Goal: Task Accomplishment & Management: Manage account settings

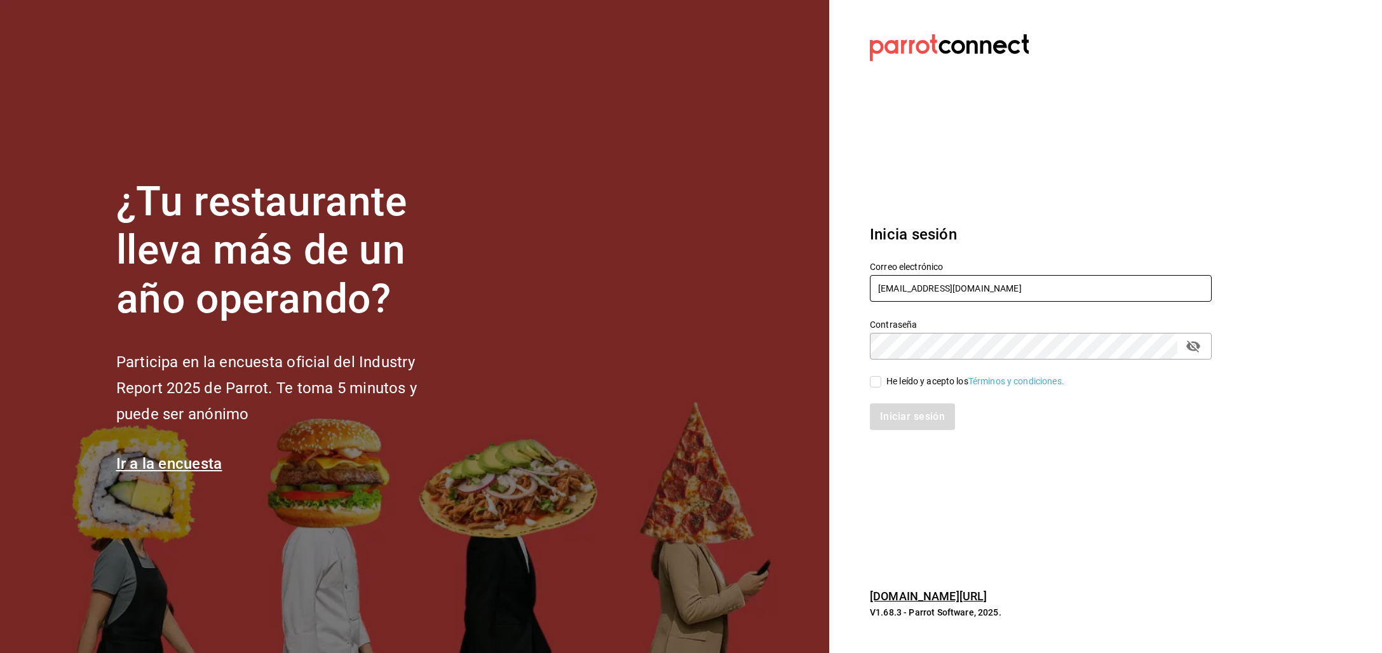
click at [917, 284] on input "multiuser@chilaquilesponcho.com" at bounding box center [1041, 288] width 342 height 27
click at [917, 285] on input "multiuser@chilaquilesponcho.com" at bounding box center [1041, 288] width 342 height 27
drag, startPoint x: 917, startPoint y: 285, endPoint x: 977, endPoint y: 291, distance: 60.7
click at [917, 285] on input "multiuser@chilaquilesponcho.com" at bounding box center [1041, 288] width 342 height 27
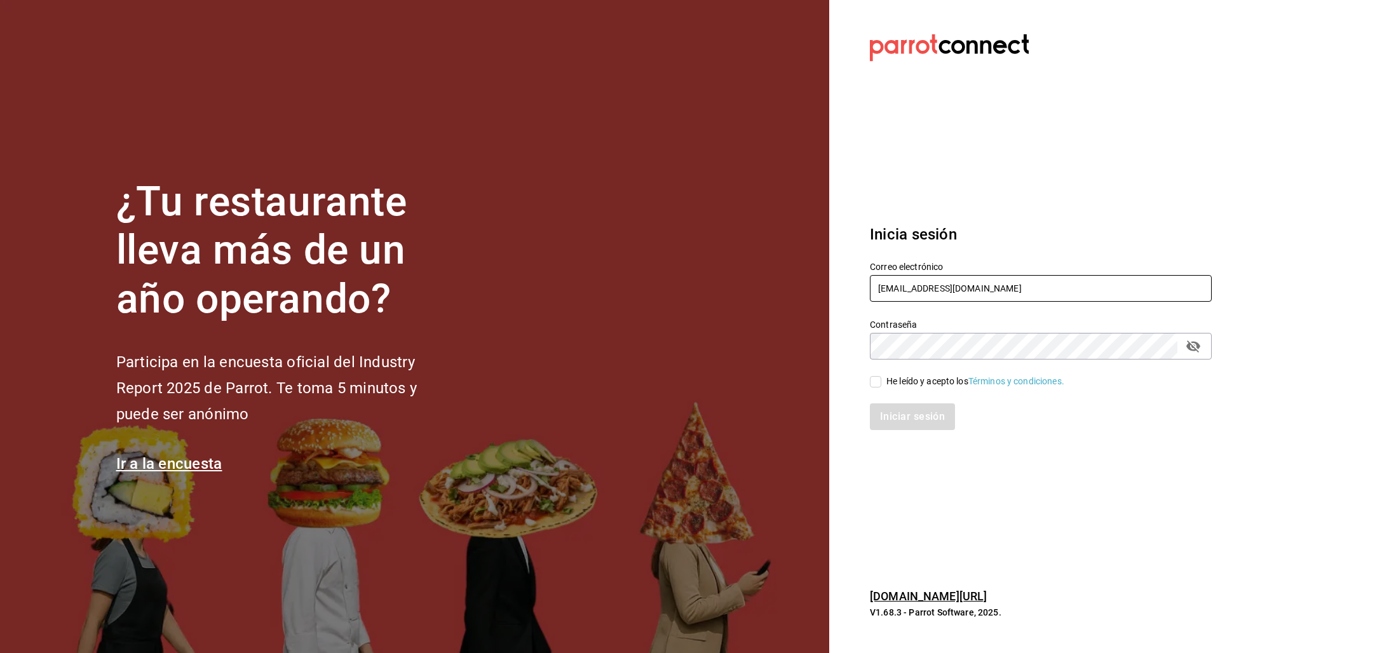
click at [978, 290] on input "multiuser@chilaquilesponcho.com" at bounding box center [1041, 288] width 342 height 27
drag, startPoint x: 924, startPoint y: 291, endPoint x: 1170, endPoint y: 303, distance: 246.9
click at [1157, 306] on div "Correo electrónico multiuser@chilaquilesponcho.com Contraseña Contraseña He leí…" at bounding box center [1033, 338] width 357 height 185
type input "multiuser@elemento.com"
click at [893, 382] on div "He leído y acepto los Términos y condiciones." at bounding box center [976, 381] width 178 height 13
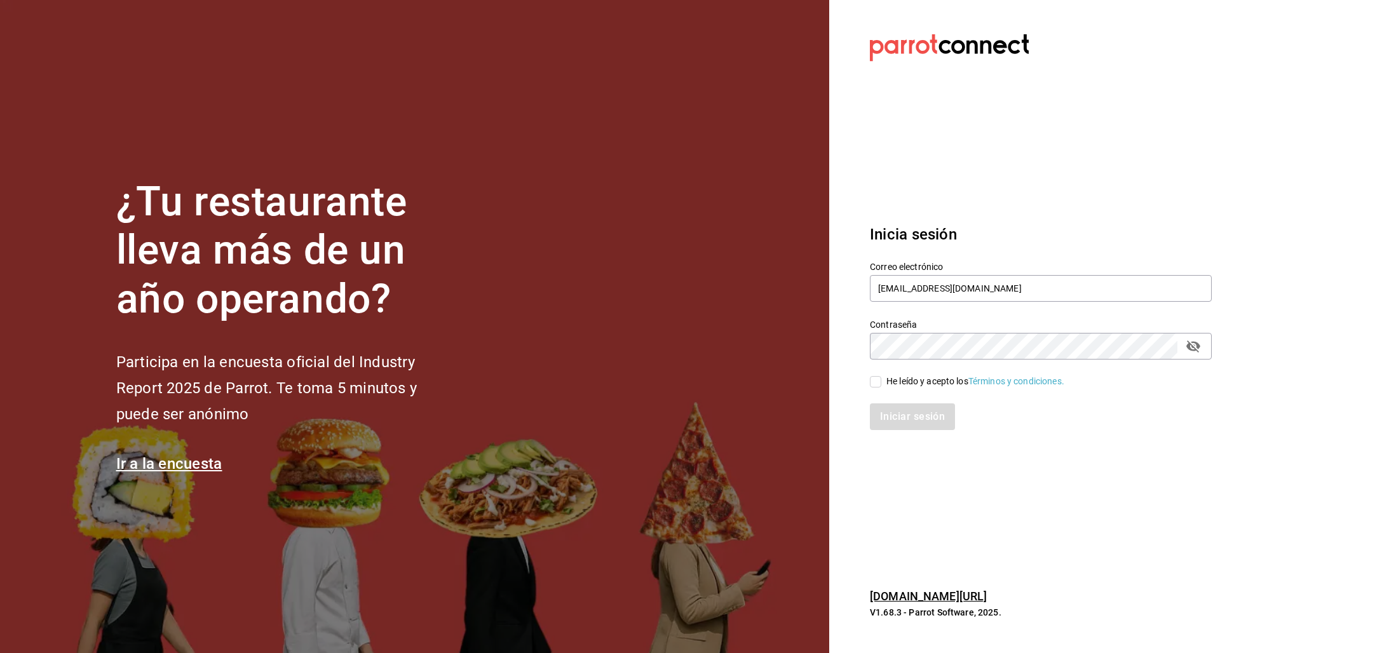
click at [882, 382] on input "He leído y acepto los Términos y condiciones." at bounding box center [875, 381] width 11 height 11
checkbox input "true"
click at [901, 416] on button "Iniciar sesión" at bounding box center [913, 417] width 86 height 27
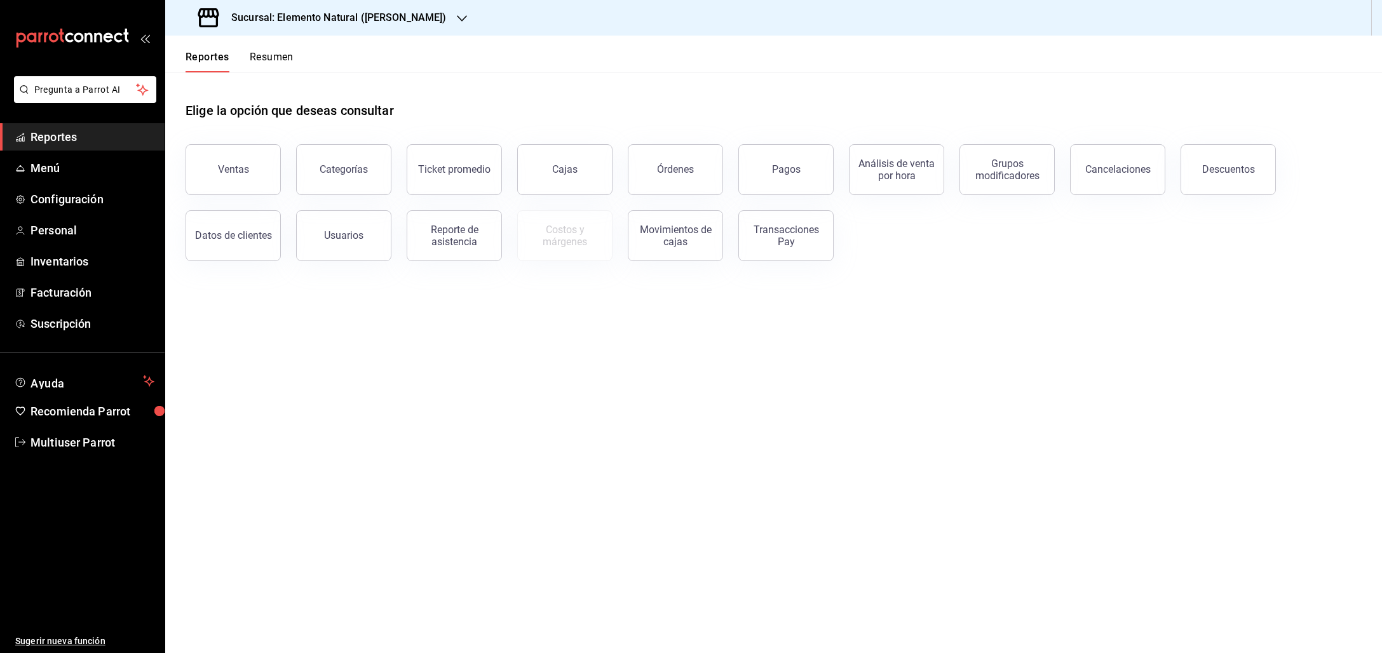
click at [457, 19] on icon "button" at bounding box center [462, 18] width 10 height 10
click at [231, 112] on span "Elemento Natural ([GEOGRAPHIC_DATA])" at bounding box center [258, 112] width 166 height 13
click at [51, 179] on link "Menú" at bounding box center [82, 167] width 165 height 27
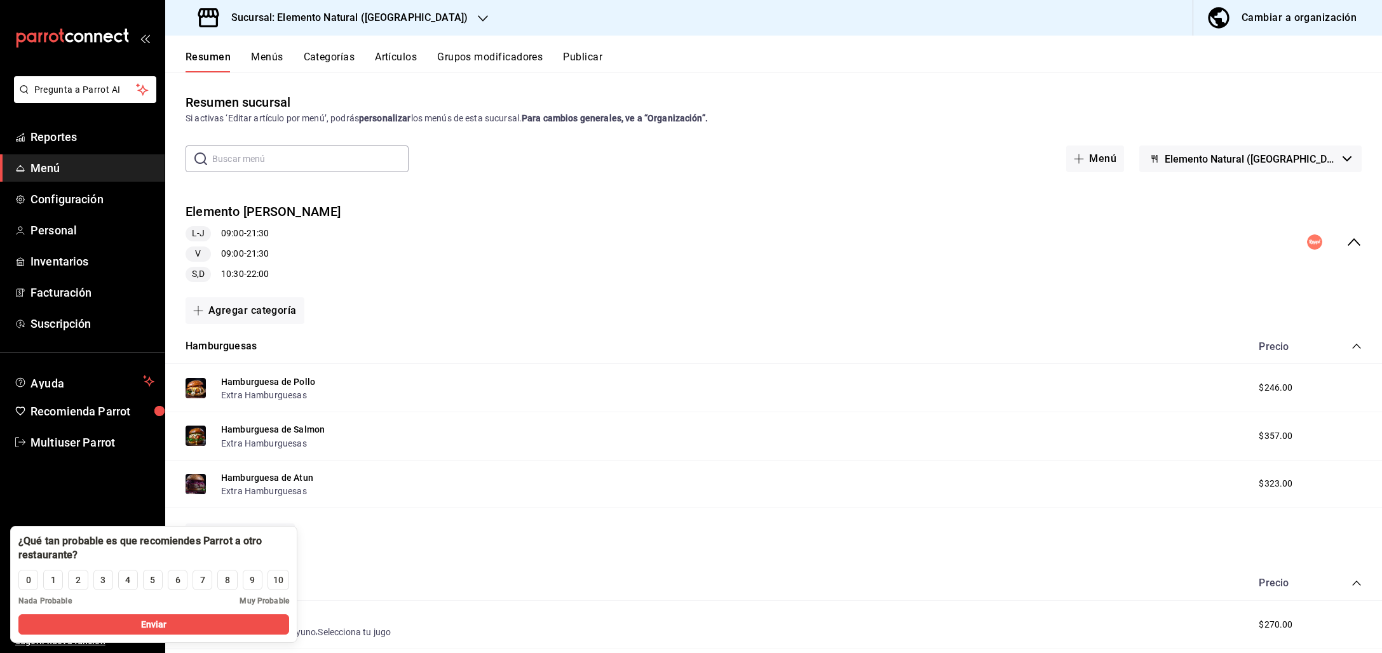
click at [1347, 249] on icon "collapse-menu-row" at bounding box center [1354, 242] width 15 height 15
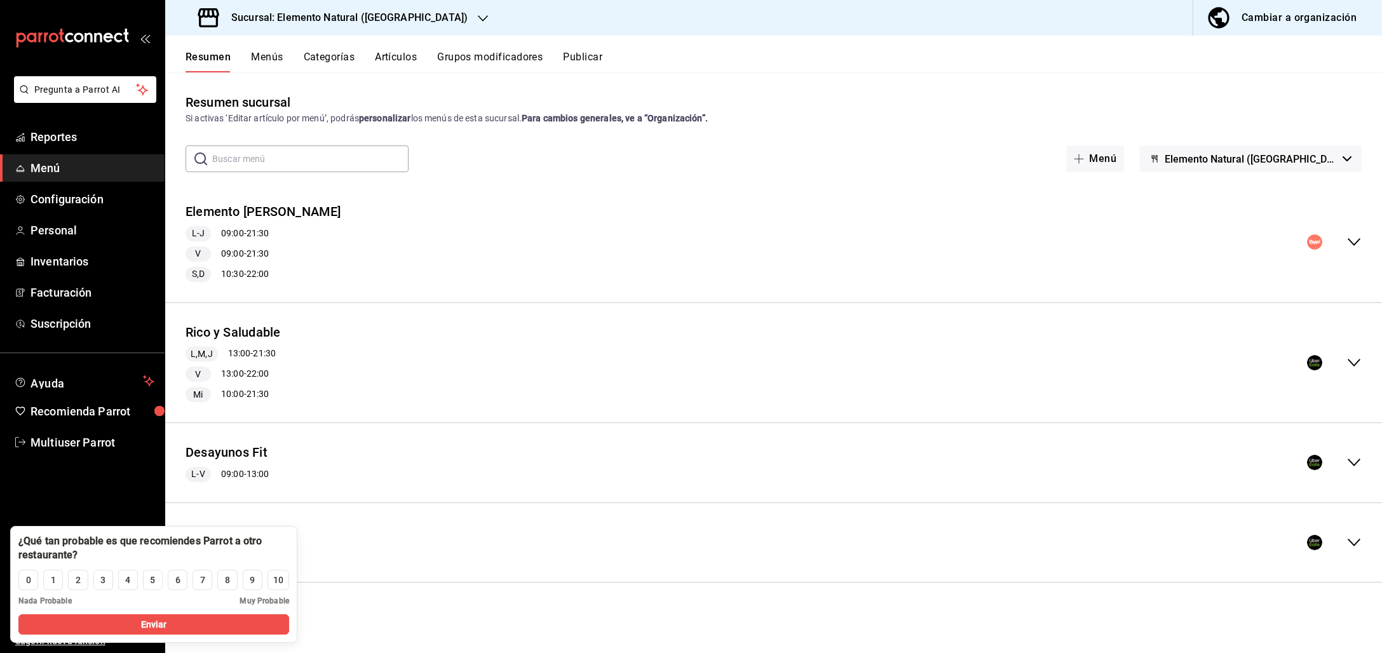
click at [721, 360] on div "Rico y Saludable L,M,J 13:00 - 21:30 V 13:00 - 22:00 Mi 10:00 - 21:30" at bounding box center [773, 363] width 1217 height 100
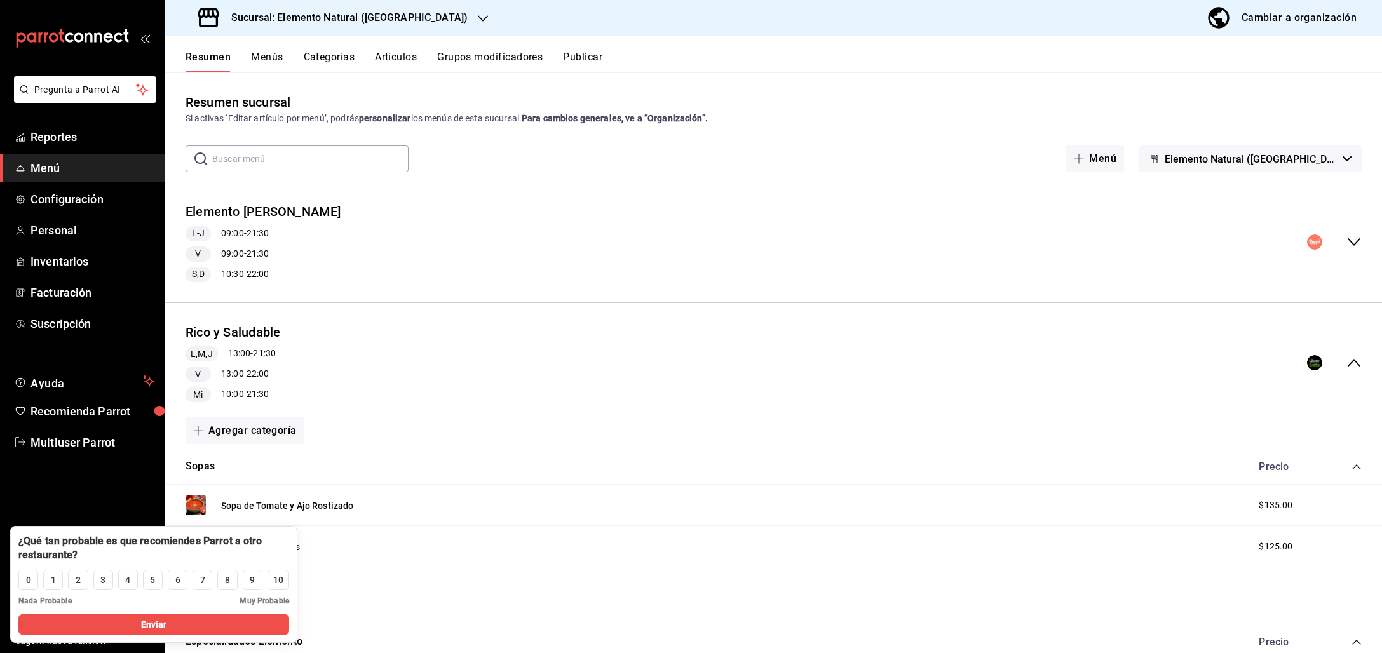
drag, startPoint x: 547, startPoint y: 239, endPoint x: 583, endPoint y: 231, distance: 36.4
click at [547, 239] on div "Elemento [PERSON_NAME] L-J 09:00 - 21:30 V 09:00 - 21:30 S,D 10:30 - 22:00" at bounding box center [773, 243] width 1217 height 100
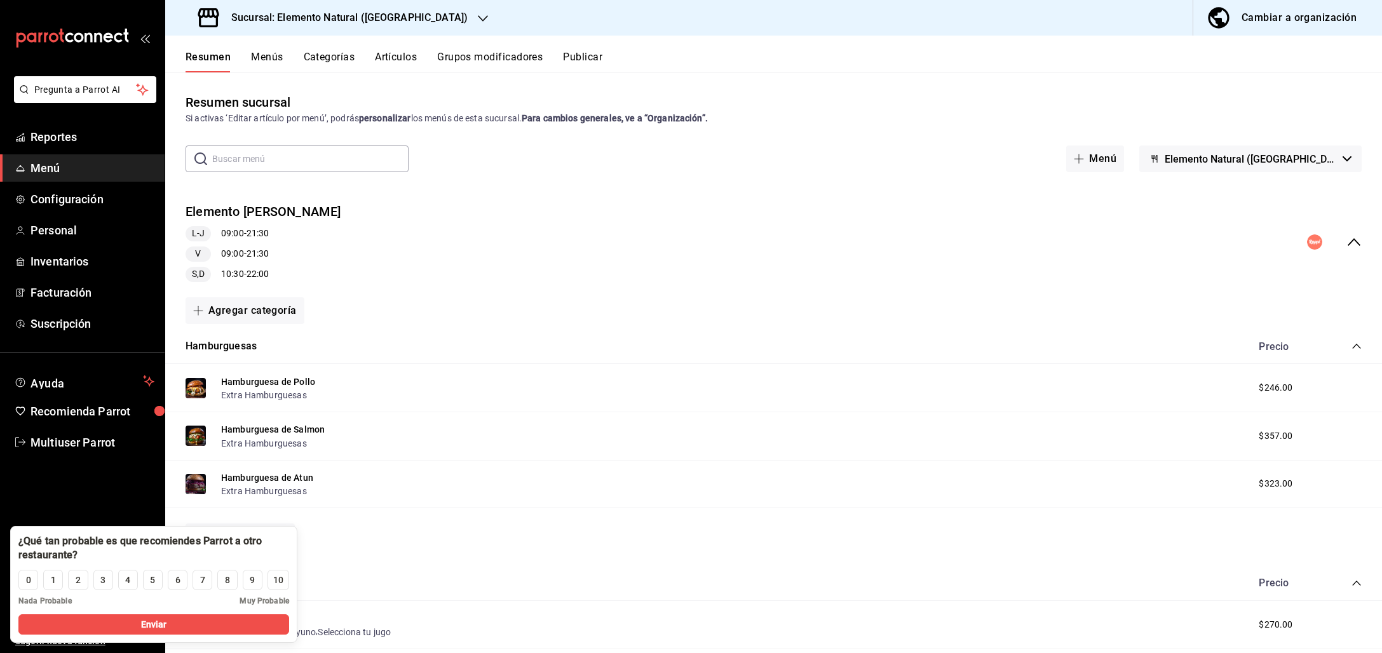
click at [1325, 156] on span "Elemento Natural ([GEOGRAPHIC_DATA])" at bounding box center [1251, 159] width 173 height 12
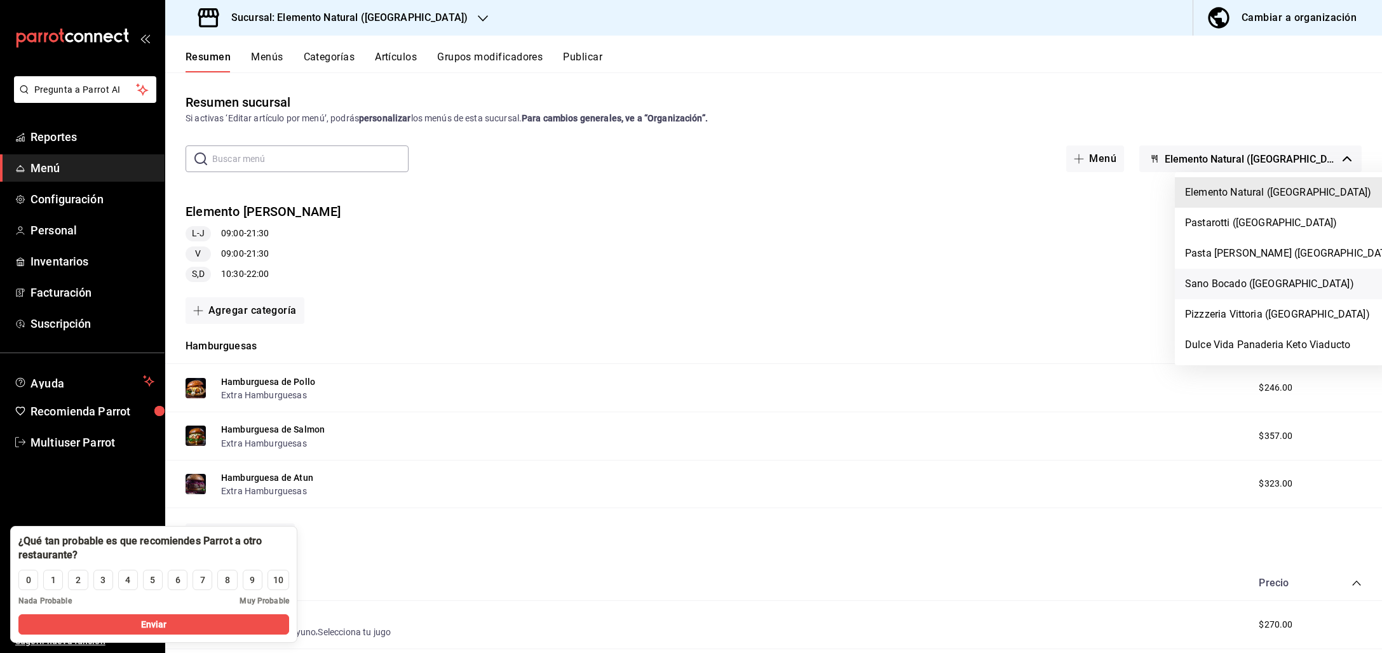
click at [1272, 277] on li "Sano Bocado ([GEOGRAPHIC_DATA])" at bounding box center [1292, 284] width 235 height 31
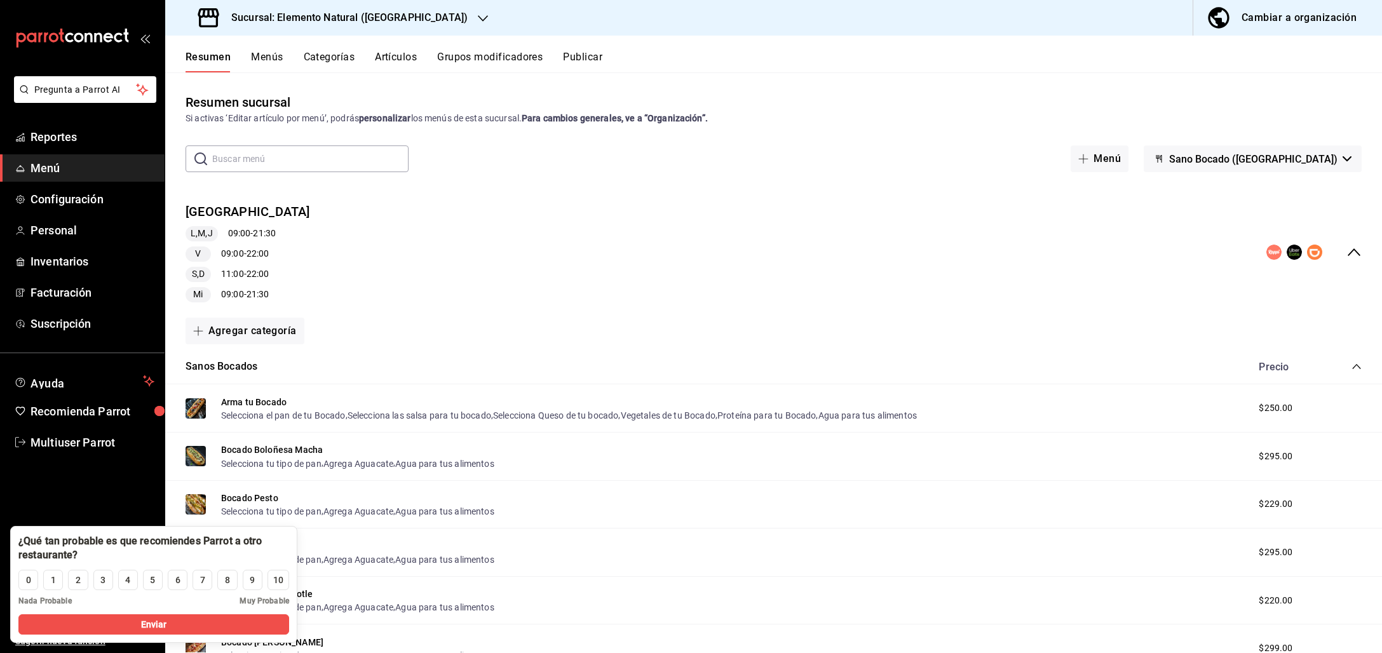
click at [1351, 249] on div "Sano Bocado Roma L,M,J 09:00 - 21:30 V 09:00 - 22:00 S,D 11:00 - 22:00 Mi 09:00…" at bounding box center [773, 253] width 1217 height 120
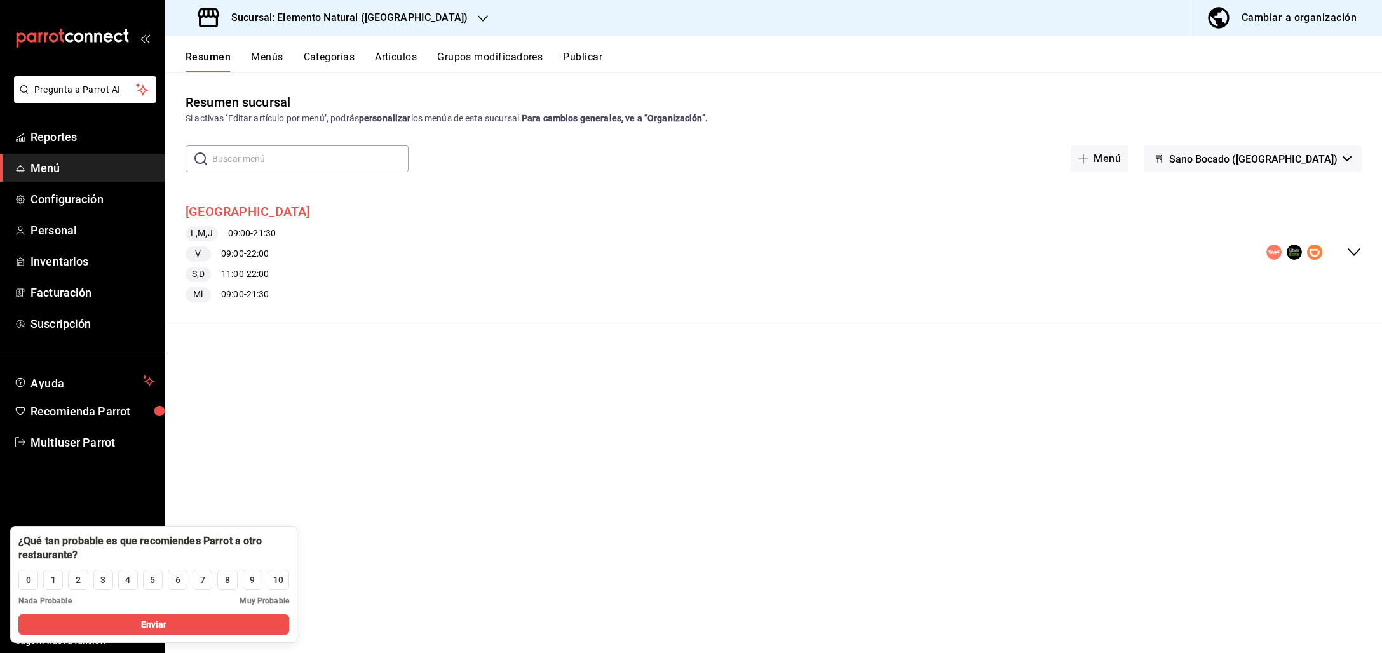
click at [250, 207] on button "[GEOGRAPHIC_DATA]" at bounding box center [248, 212] width 125 height 18
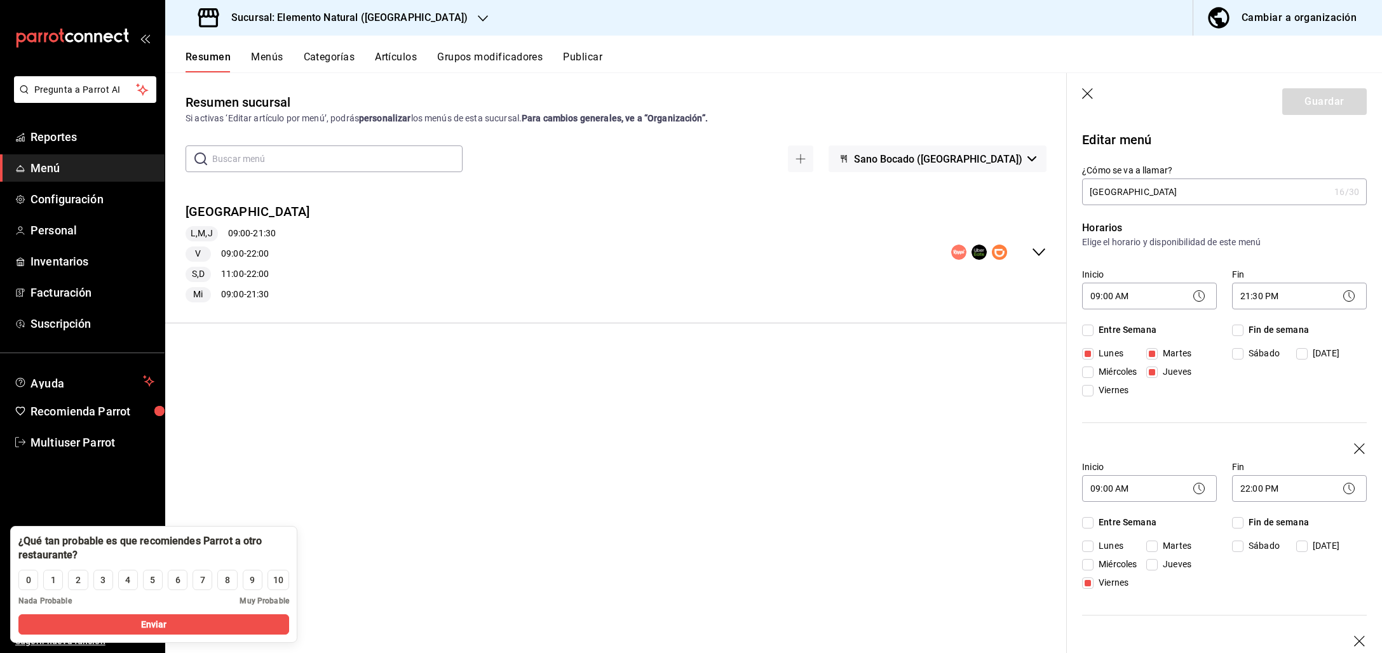
click at [1091, 369] on input "Miércoles" at bounding box center [1087, 372] width 11 height 11
checkbox input "true"
click at [1258, 295] on body "Pregunta a Parrot AI Reportes Menú Configuración Personal Inventarios Facturaci…" at bounding box center [691, 326] width 1382 height 653
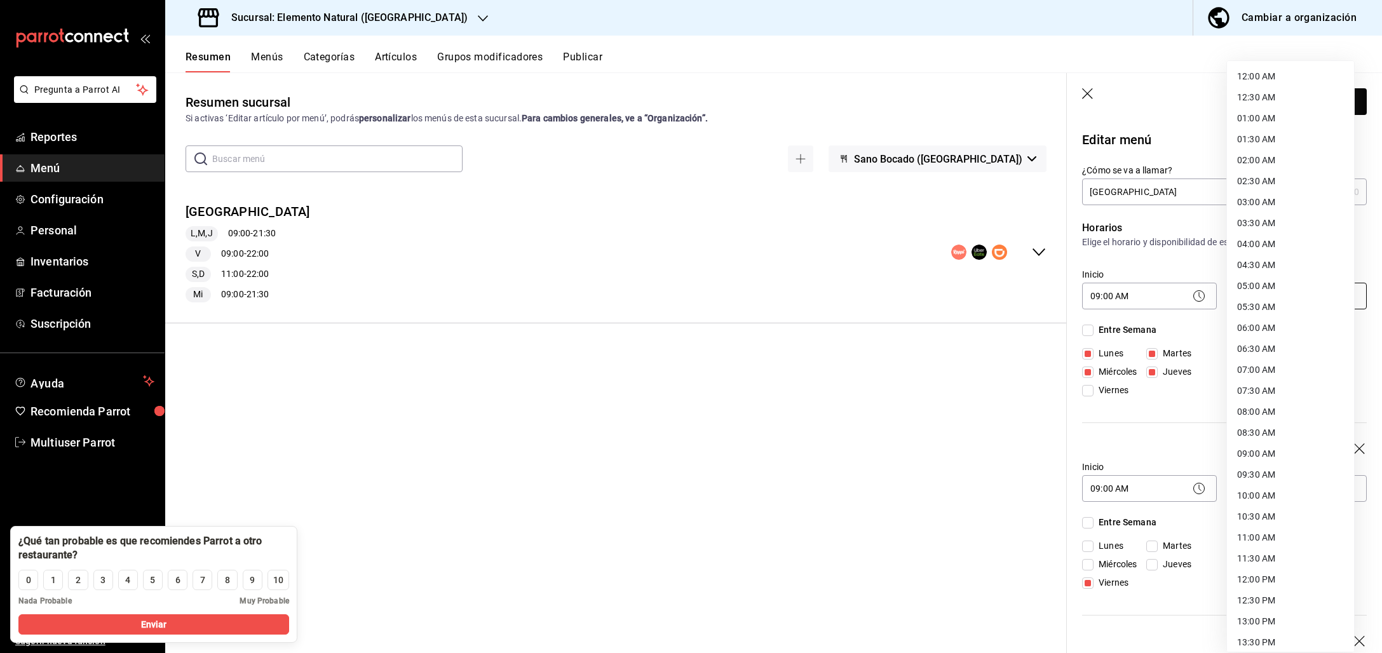
scroll to position [446, 0]
click at [1248, 498] on li "20:30 PM" at bounding box center [1290, 490] width 127 height 21
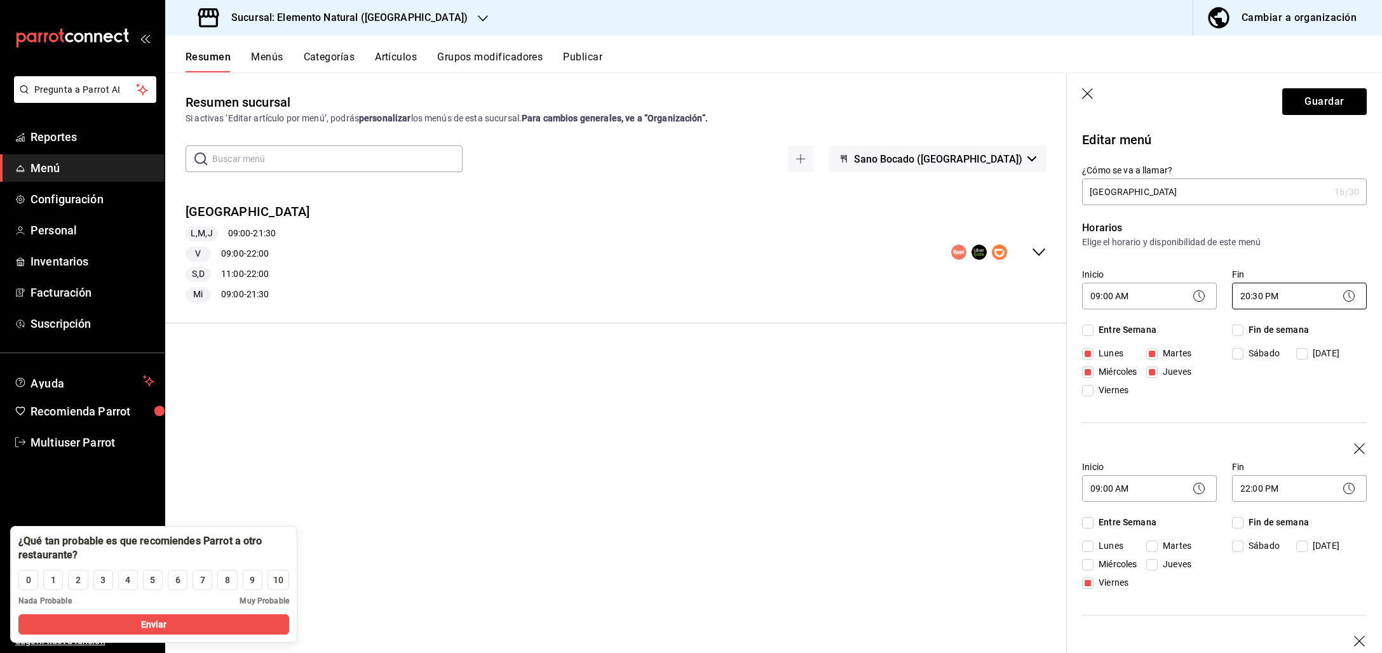
click at [1260, 295] on body "Pregunta a Parrot AI Reportes Menú Configuración Personal Inventarios Facturaci…" at bounding box center [691, 326] width 1382 height 653
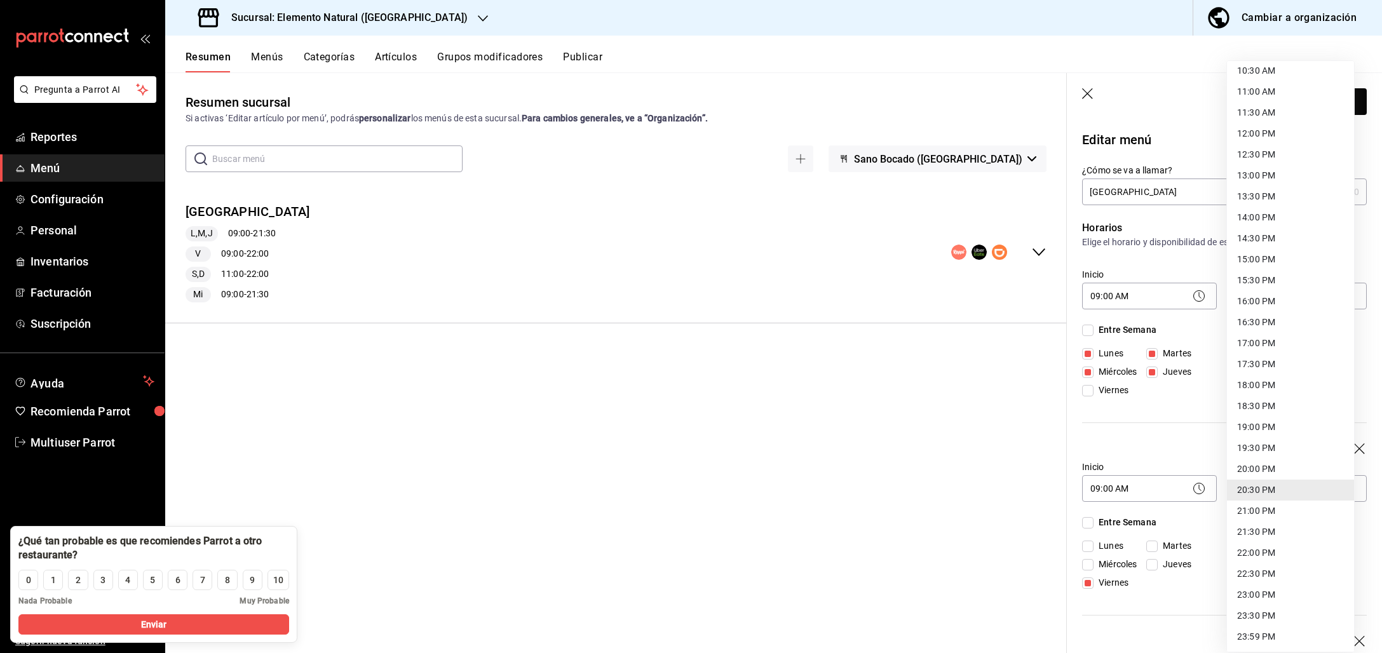
click at [1262, 507] on li "21:00 PM" at bounding box center [1290, 511] width 127 height 21
type input "21:00"
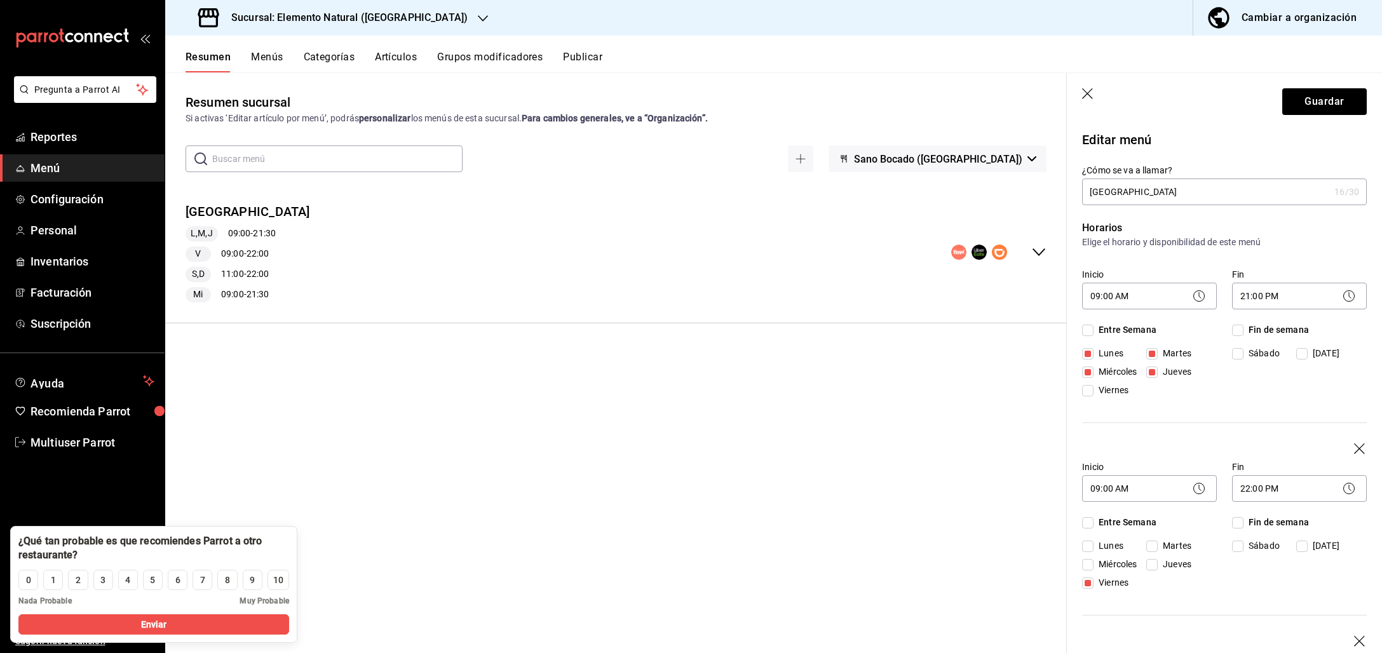
click at [1272, 426] on div "Inicio 09:00 AM 09:00 Fin 21:00 PM 21:00 Entre Semana [DATE] [DATE] [DATE] [DAT…" at bounding box center [1224, 354] width 285 height 180
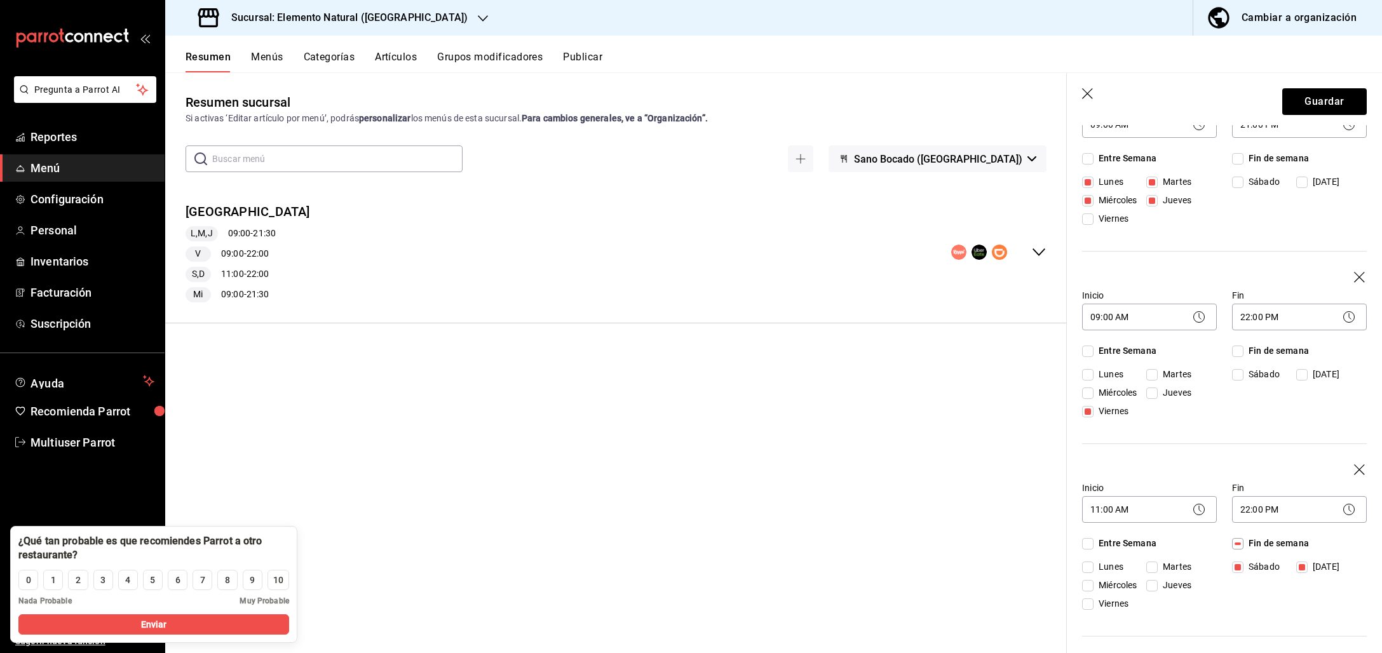
scroll to position [261, 0]
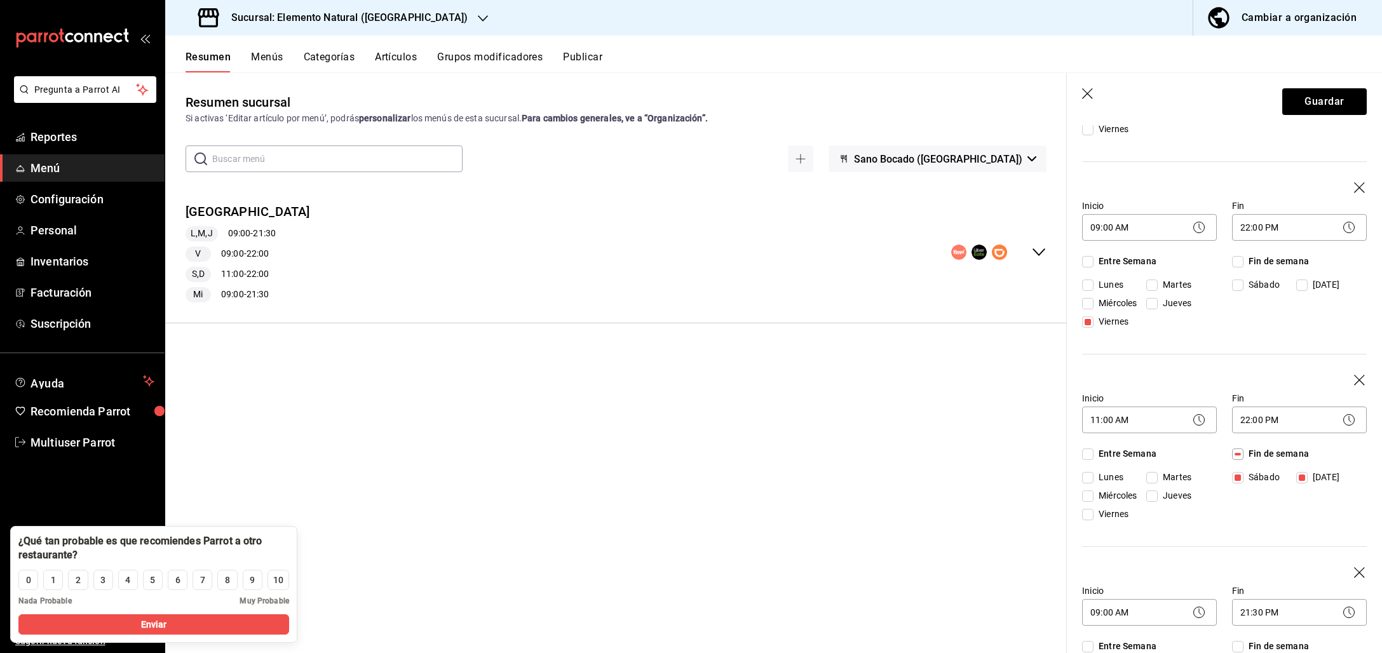
click at [1354, 376] on icon "button" at bounding box center [1359, 380] width 11 height 11
drag, startPoint x: 1349, startPoint y: 383, endPoint x: 1321, endPoint y: 349, distance: 43.8
click at [1354, 382] on icon "button" at bounding box center [1360, 381] width 13 height 13
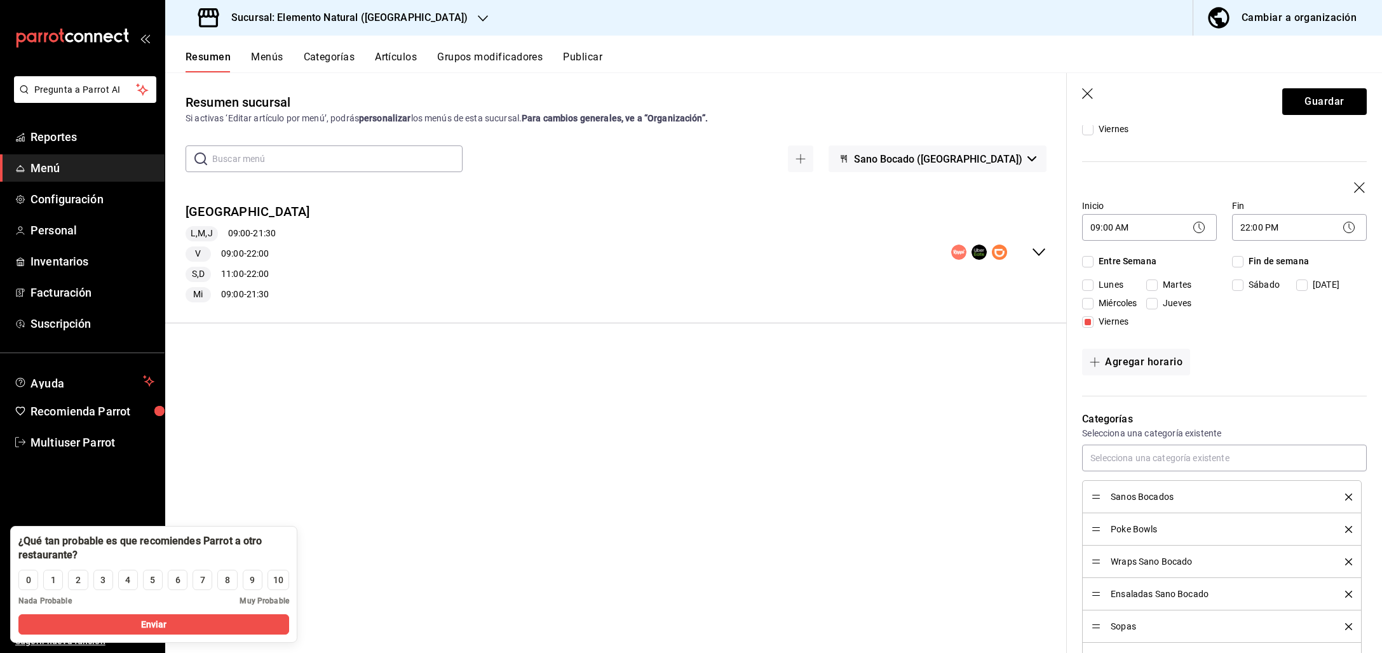
drag, startPoint x: 1228, startPoint y: 287, endPoint x: 1260, endPoint y: 289, distance: 31.9
click at [1232, 287] on input "Sábado" at bounding box center [1237, 285] width 11 height 11
checkbox input "true"
click at [1300, 286] on input "[DATE]" at bounding box center [1302, 285] width 11 height 11
checkbox input "true"
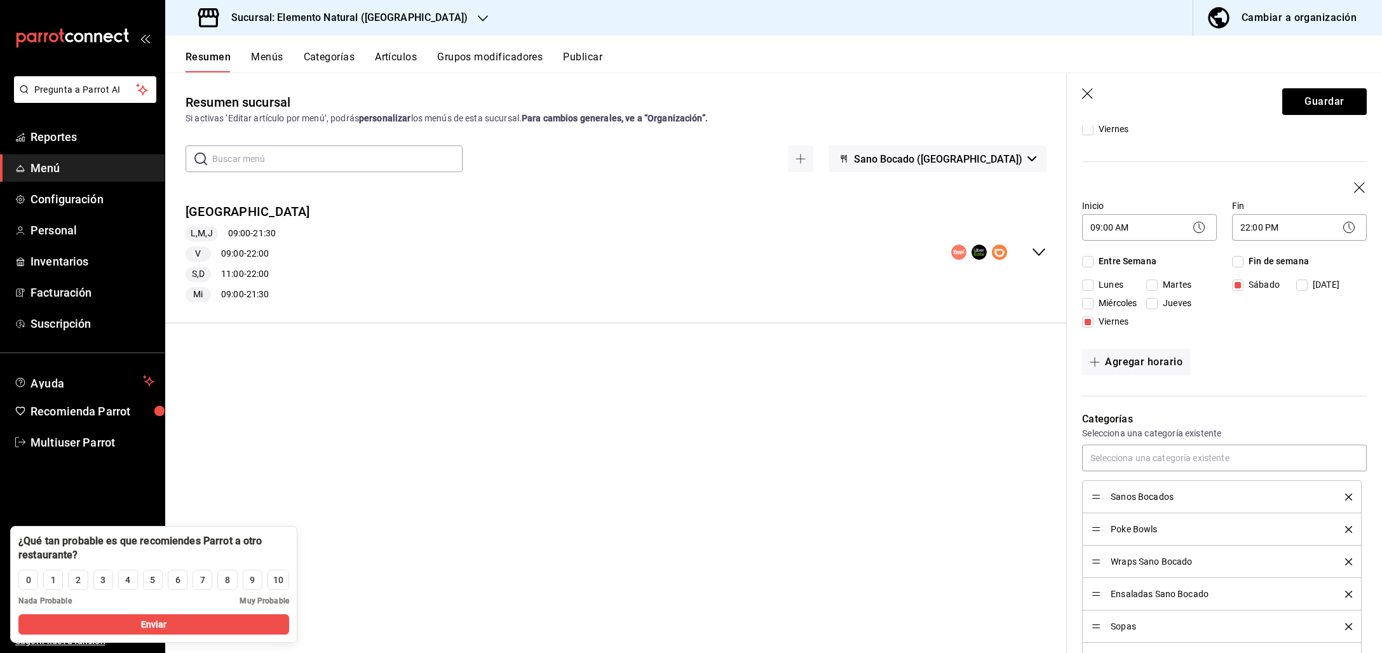
checkbox input "true"
click at [1347, 99] on button "Guardar" at bounding box center [1325, 101] width 85 height 27
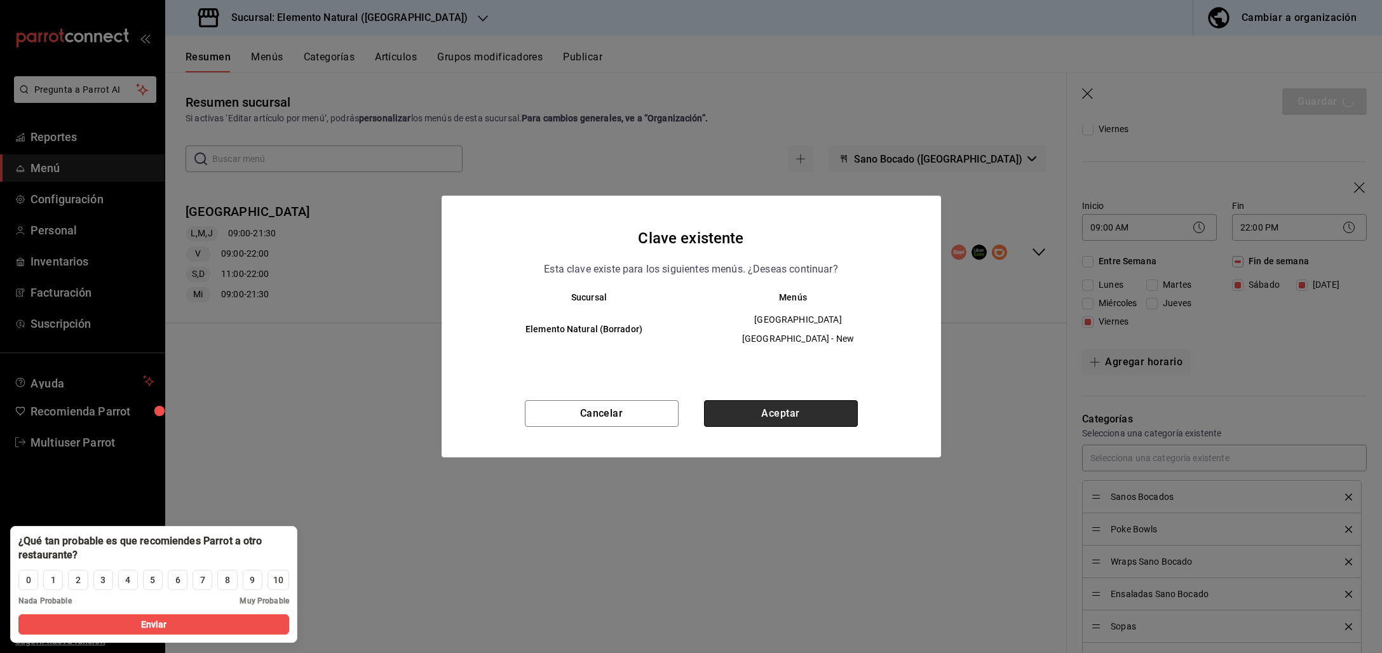
click at [798, 418] on button "Aceptar" at bounding box center [781, 413] width 154 height 27
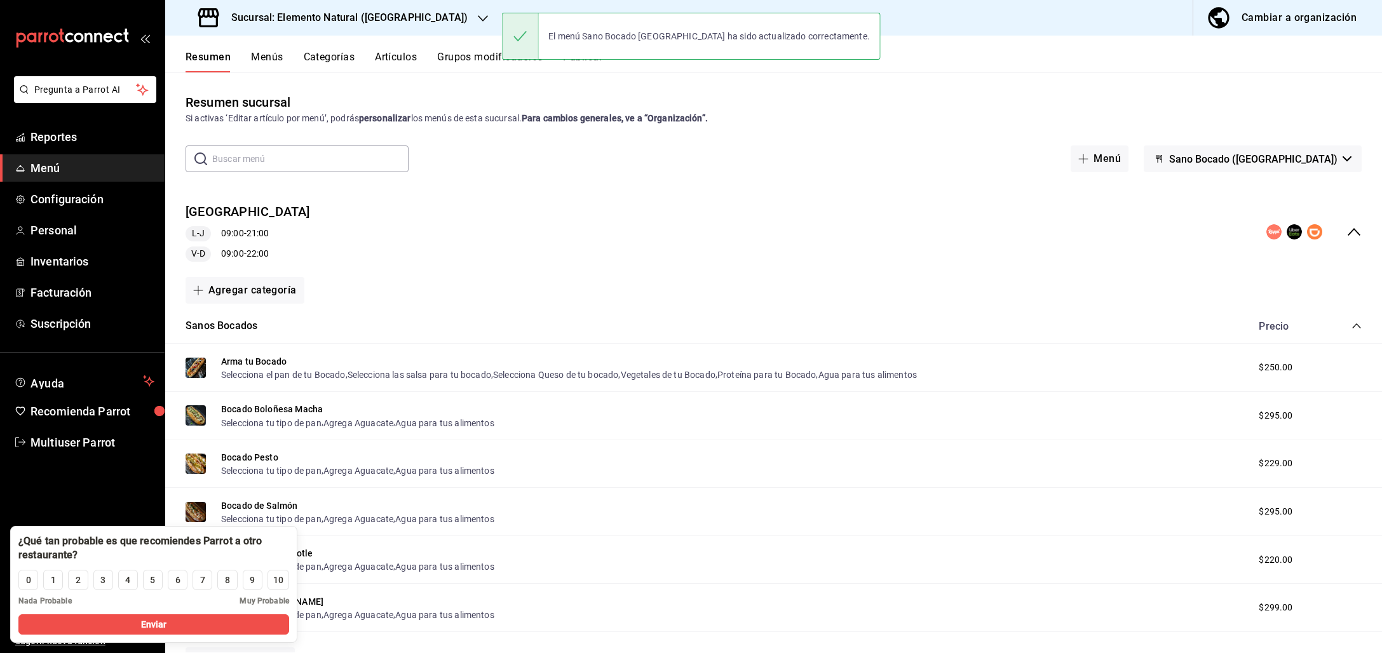
click at [468, 51] on button "Grupos modificadores" at bounding box center [490, 62] width 106 height 22
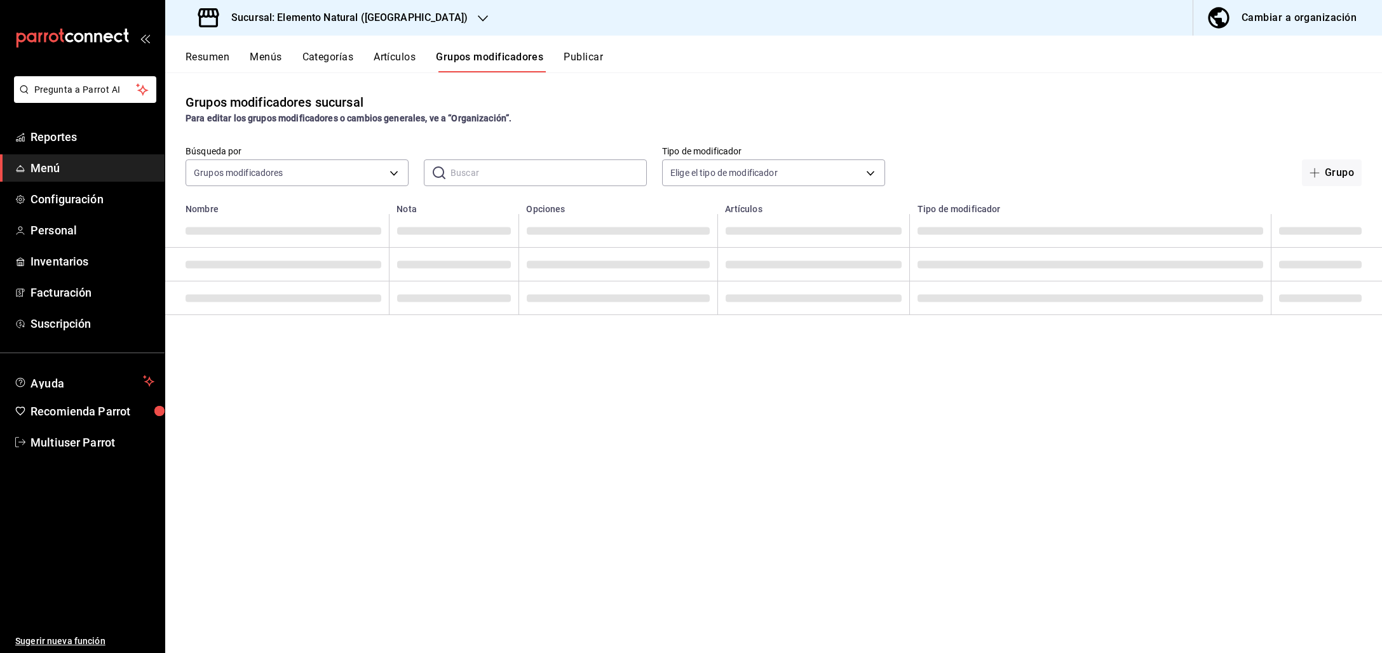
click at [600, 58] on button "Publicar" at bounding box center [583, 62] width 39 height 22
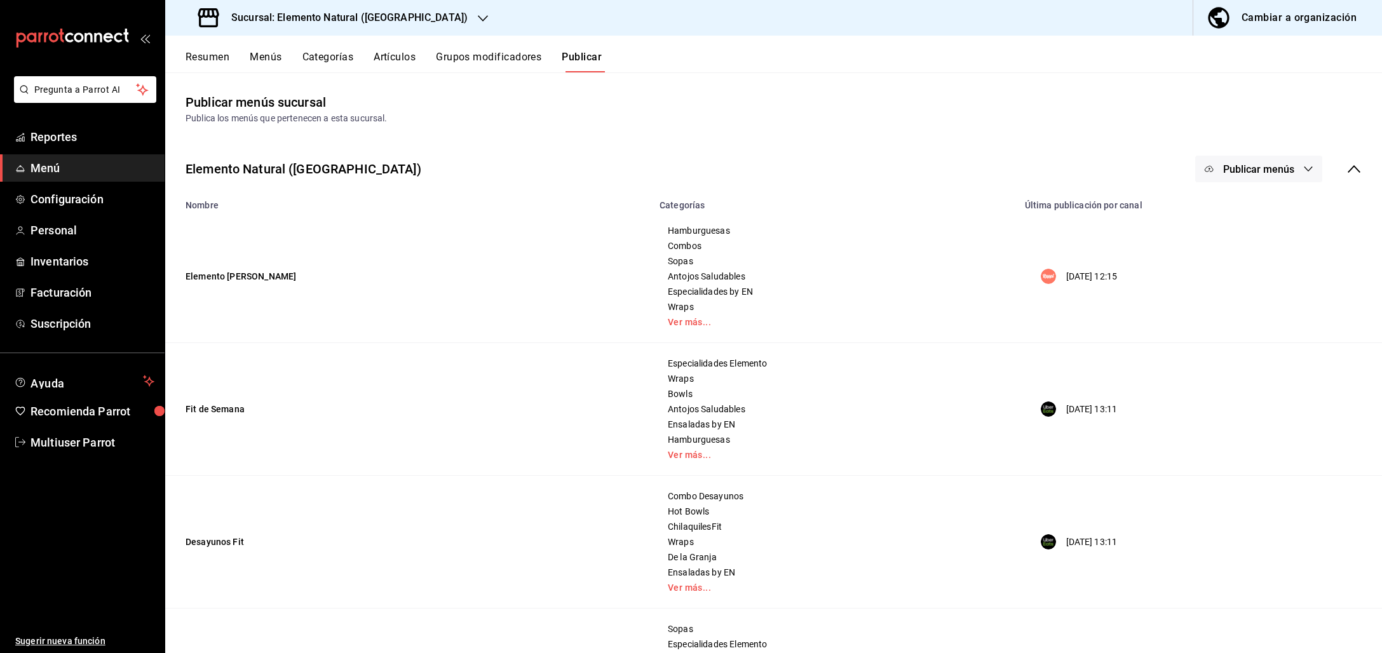
click at [1348, 168] on icon at bounding box center [1354, 169] width 13 height 8
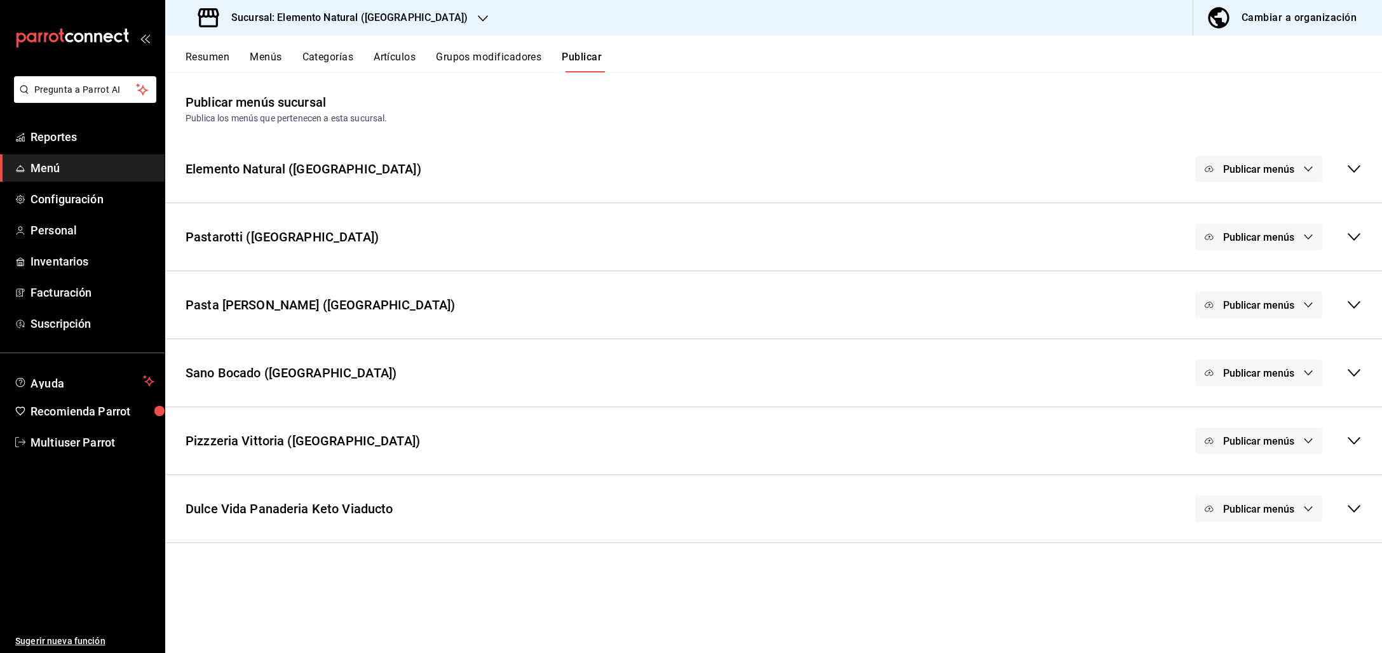
click at [1358, 367] on icon at bounding box center [1354, 372] width 15 height 15
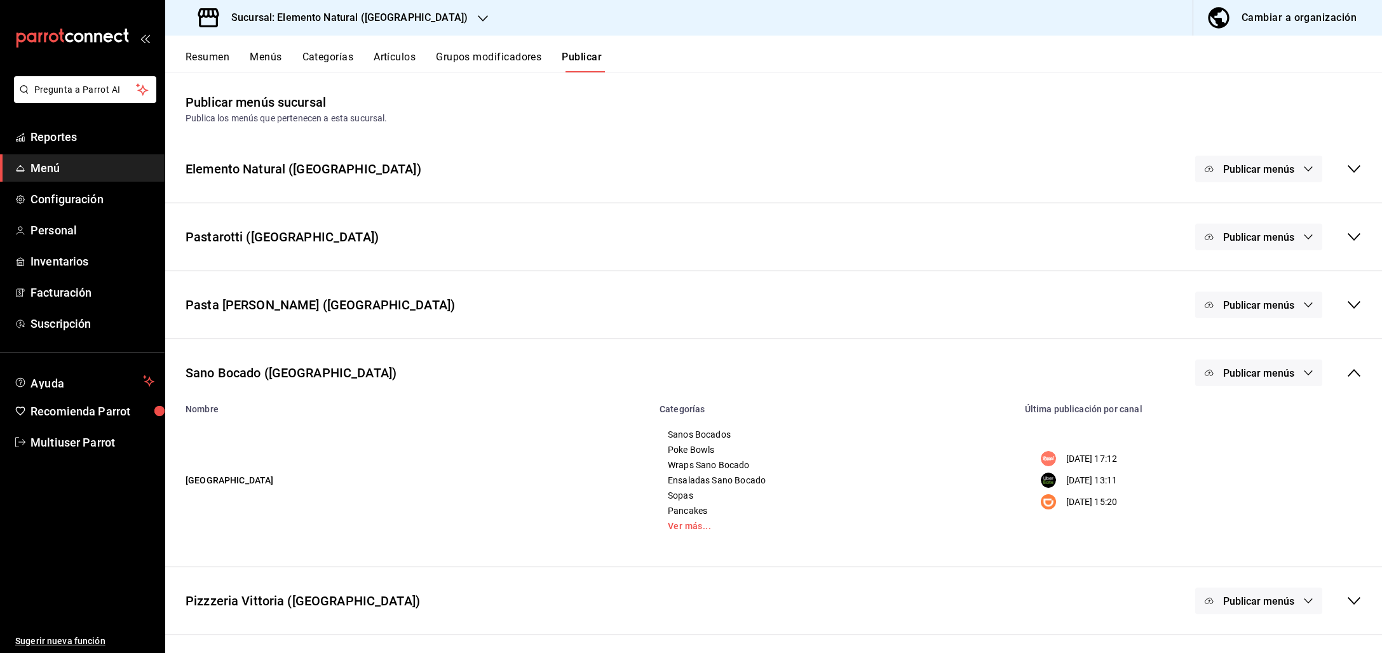
click at [1248, 373] on span "Publicar menús" at bounding box center [1259, 373] width 71 height 12
click at [1258, 490] on span "DiDi Food" at bounding box center [1265, 486] width 39 height 13
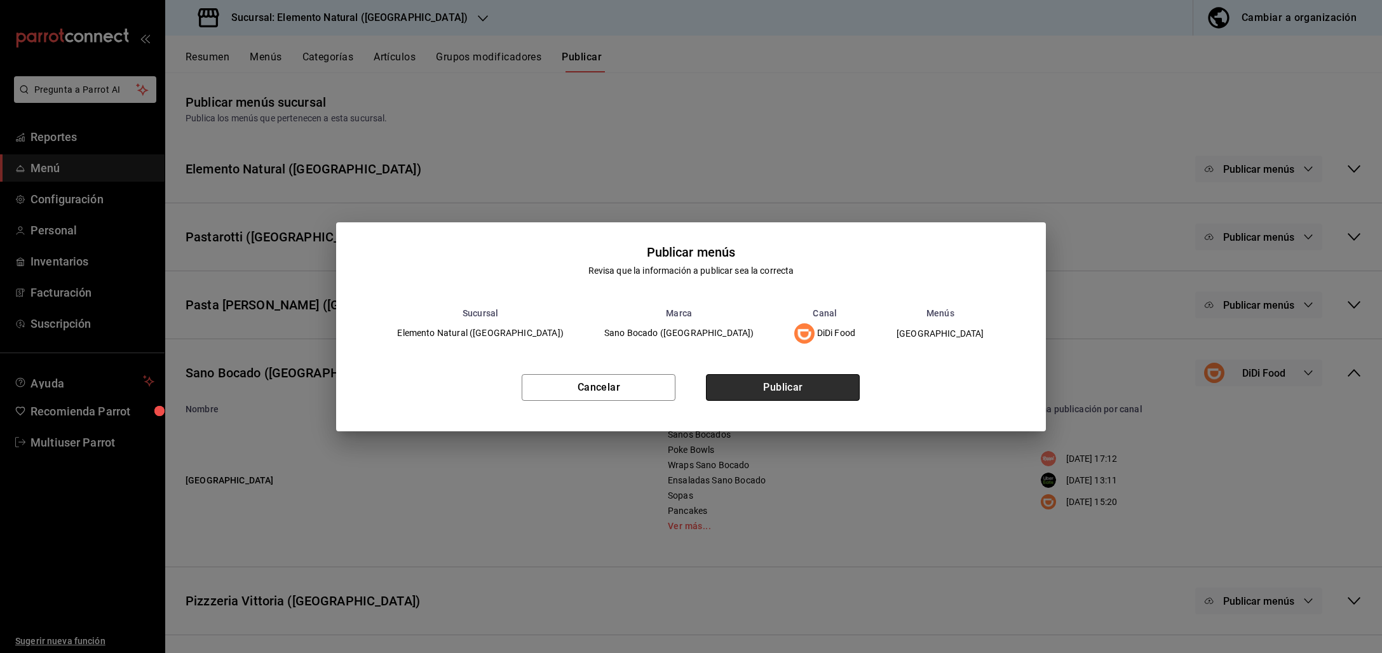
click at [740, 393] on button "Publicar" at bounding box center [783, 387] width 154 height 27
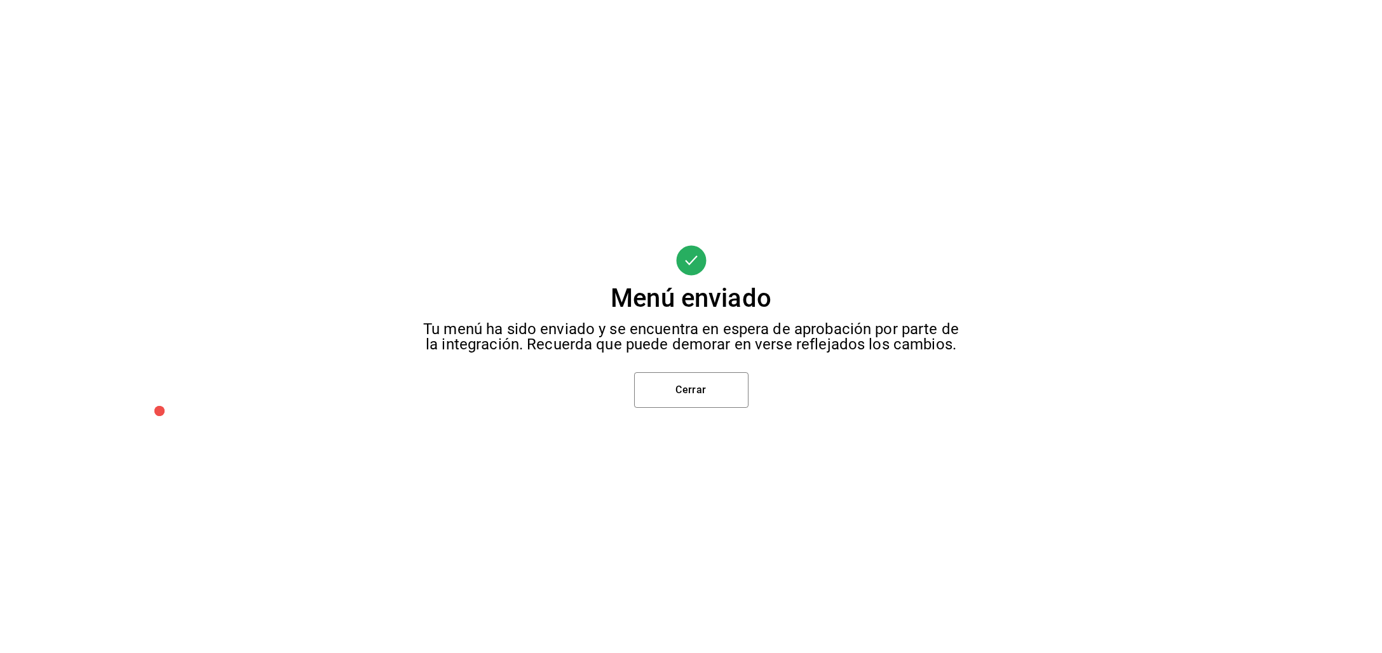
scroll to position [29, 0]
click at [683, 398] on button "Cerrar" at bounding box center [691, 390] width 114 height 36
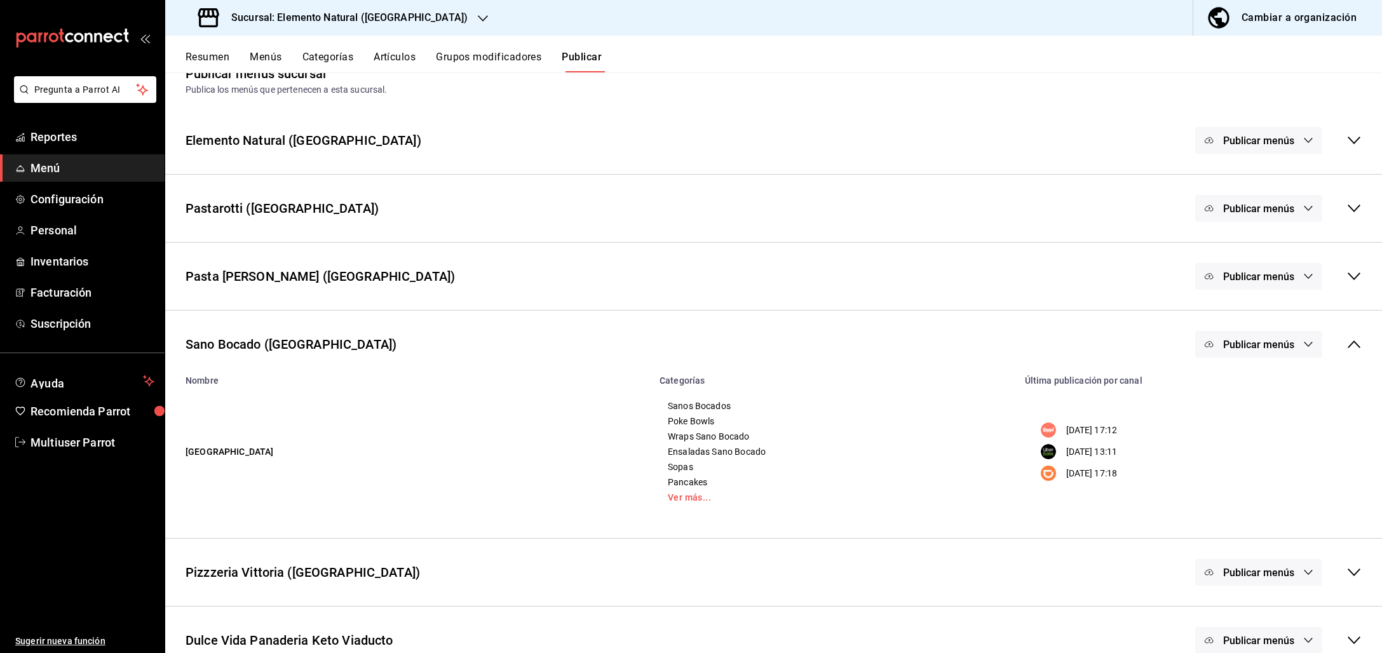
click at [268, 58] on button "Menús" at bounding box center [266, 62] width 32 height 22
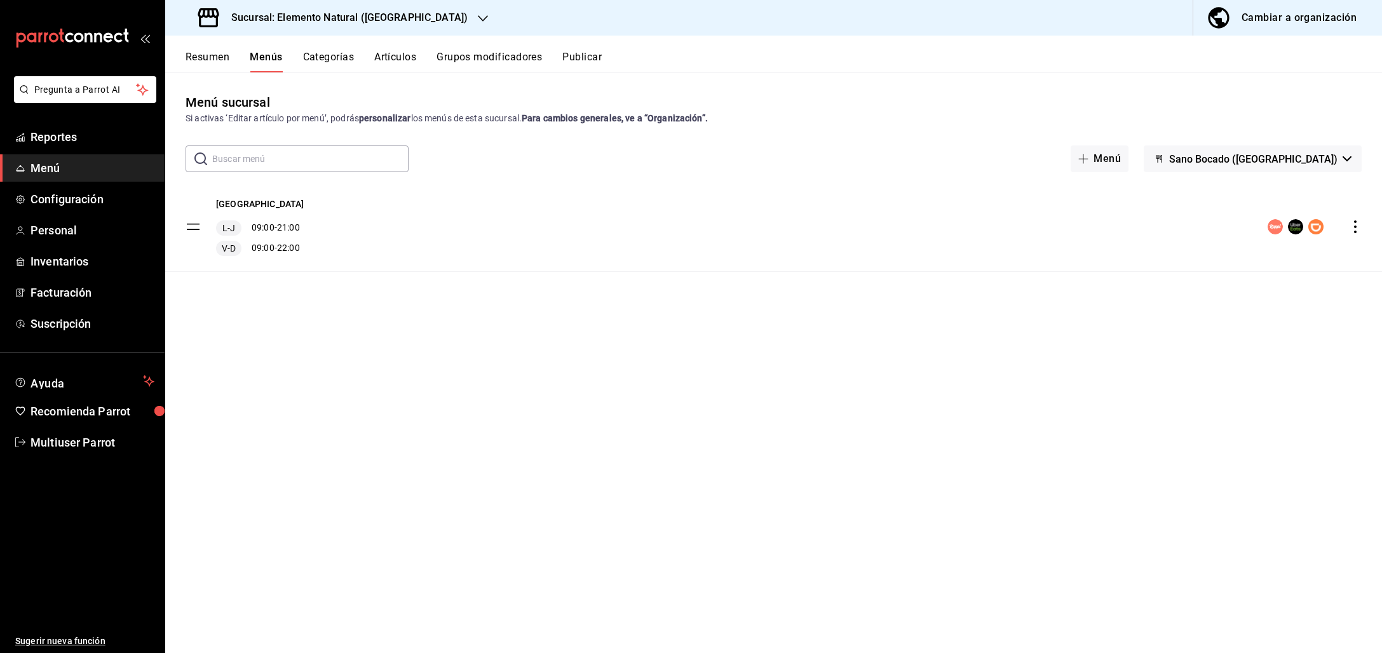
click at [215, 65] on button "Resumen" at bounding box center [208, 62] width 44 height 22
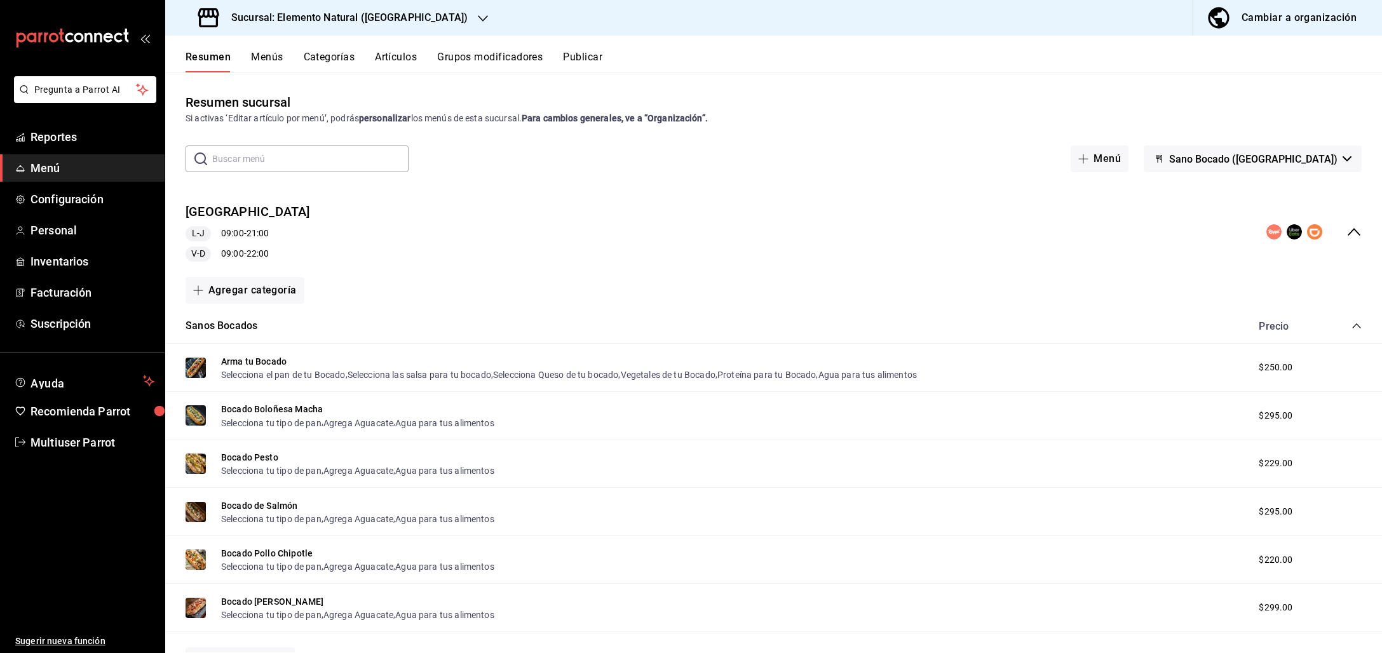
click at [1347, 233] on icon "collapse-menu-row" at bounding box center [1354, 231] width 15 height 15
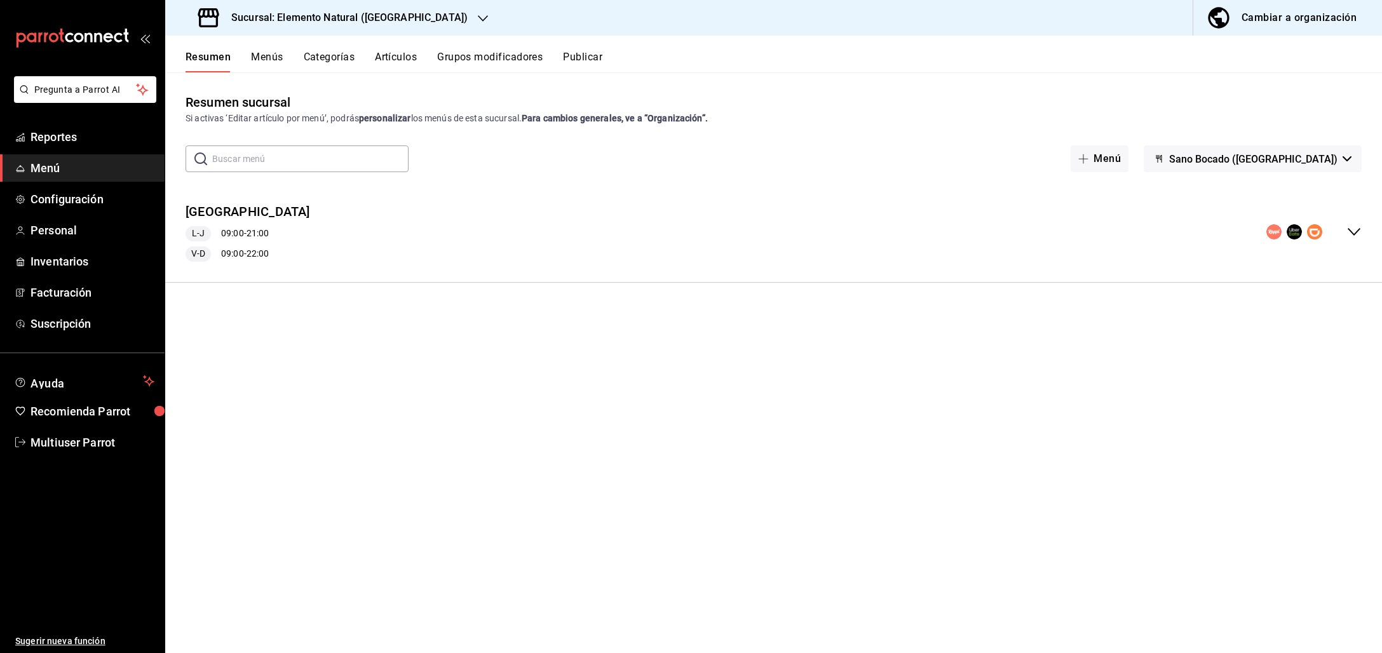
click at [1339, 233] on div "collapse-menu-row" at bounding box center [1314, 231] width 95 height 15
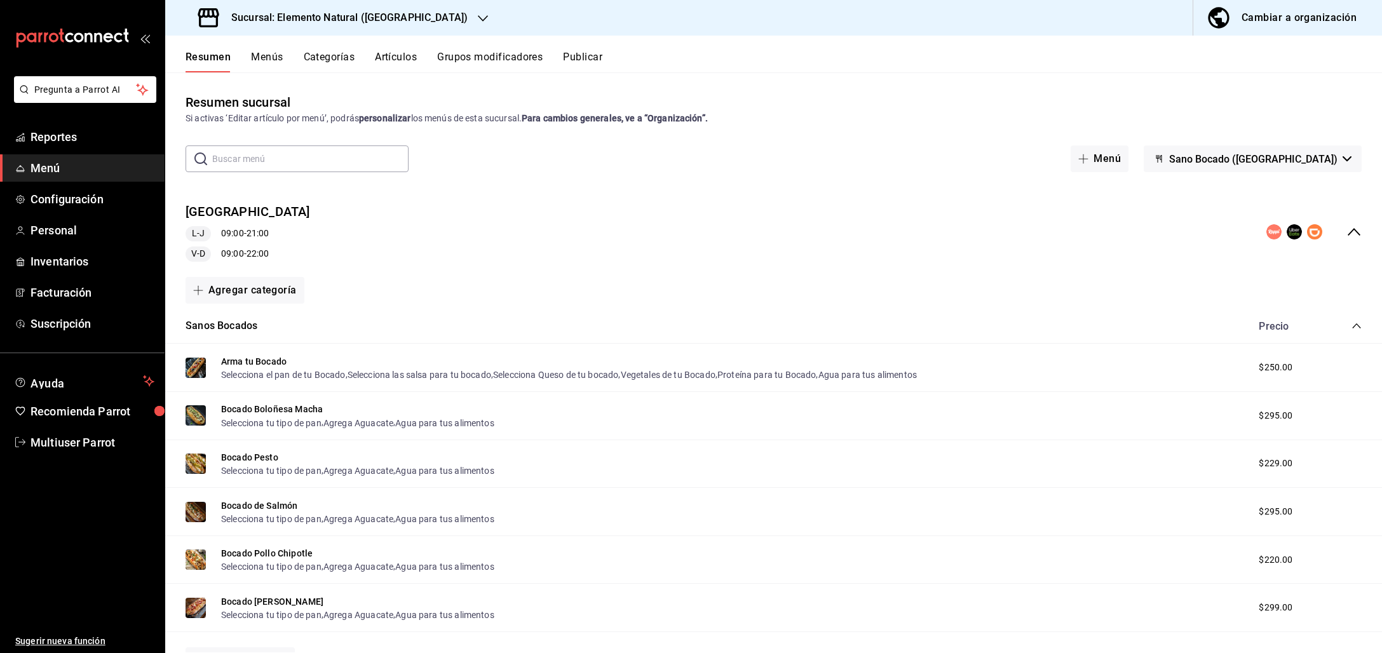
click at [1352, 327] on icon "collapse-category-row" at bounding box center [1357, 326] width 10 height 10
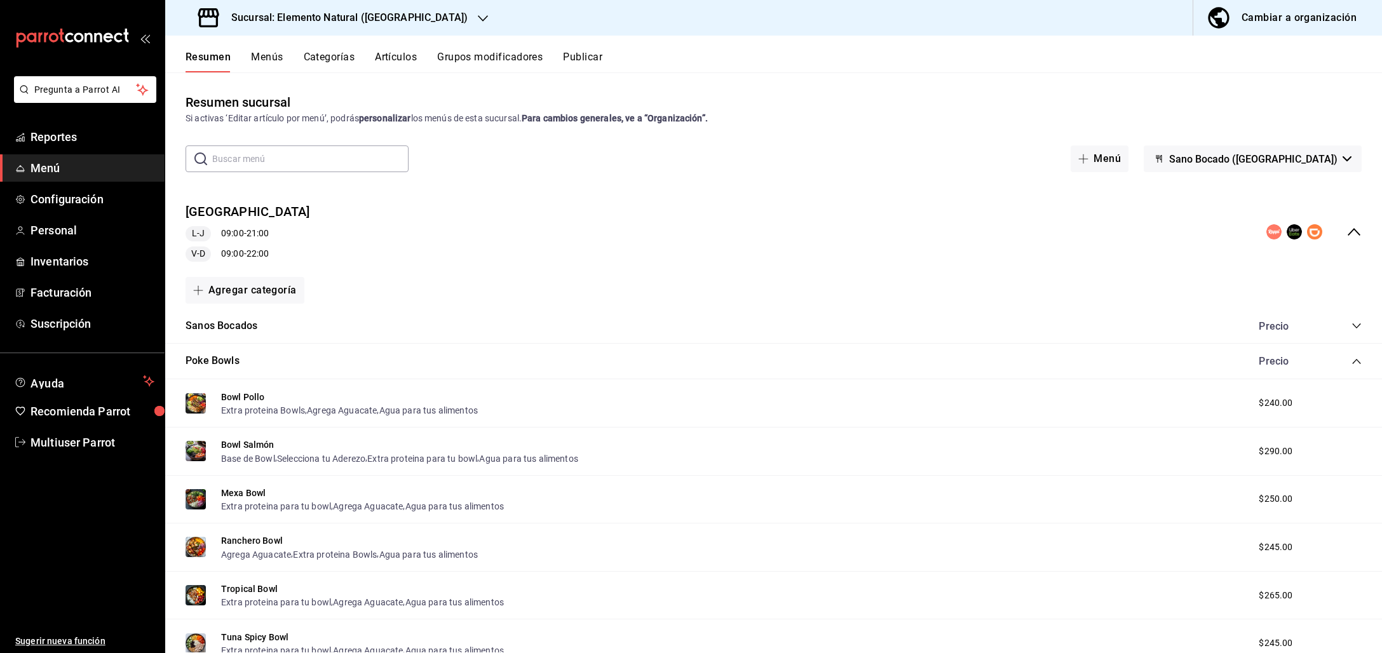
click at [1352, 362] on icon "collapse-category-row" at bounding box center [1357, 362] width 10 height 10
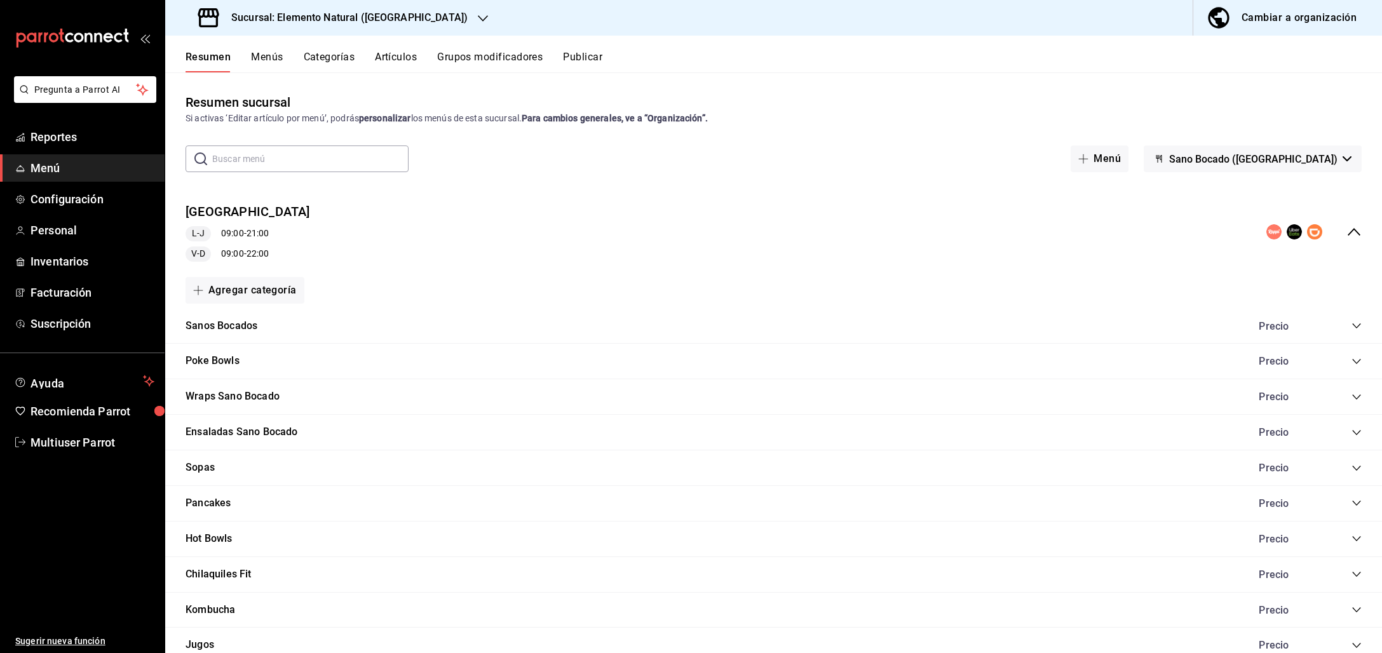
click at [1351, 334] on div "Sanos Bocados Precio" at bounding box center [773, 327] width 1217 height 36
click at [1352, 324] on icon "collapse-category-row" at bounding box center [1357, 326] width 10 height 10
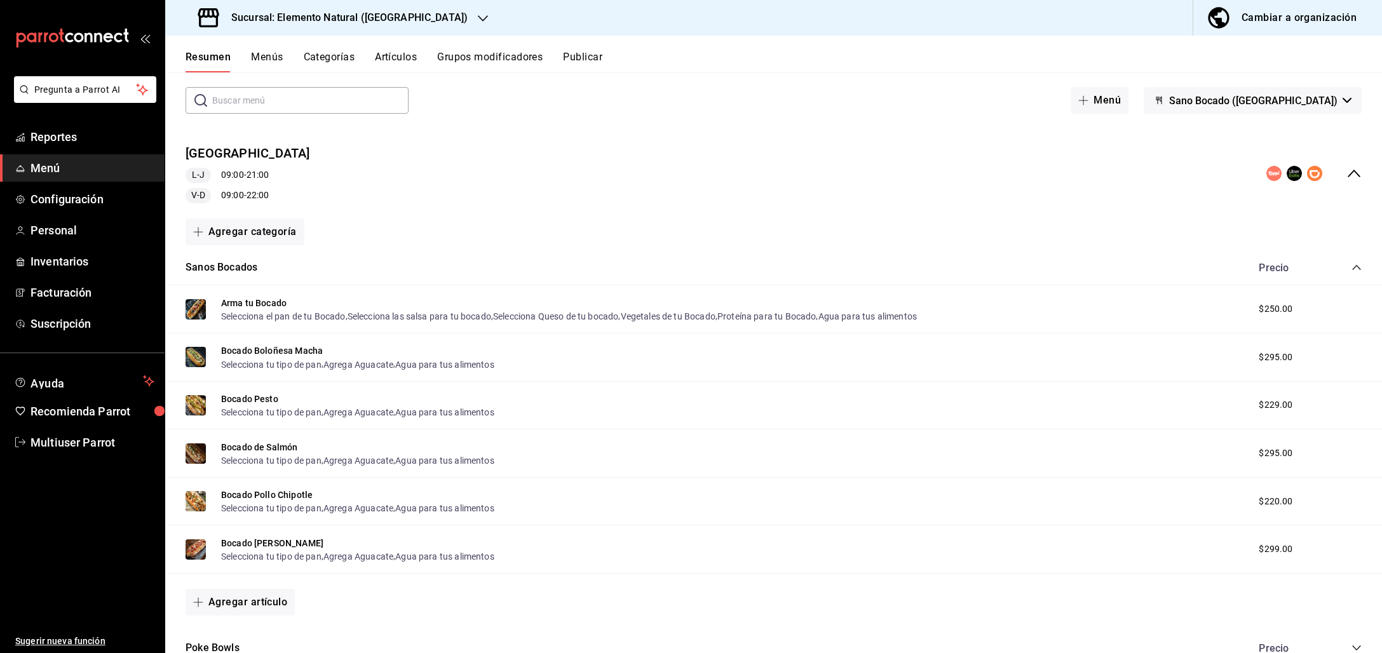
scroll to position [55, 0]
